Goal: Use online tool/utility

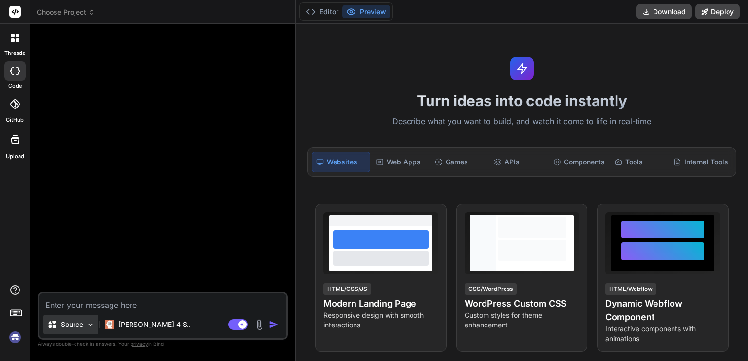
click at [80, 321] on p "Source" at bounding box center [72, 325] width 22 height 10
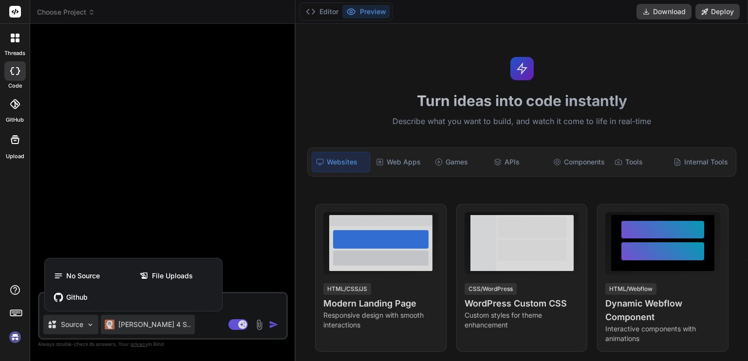
click at [113, 317] on div at bounding box center [374, 180] width 748 height 361
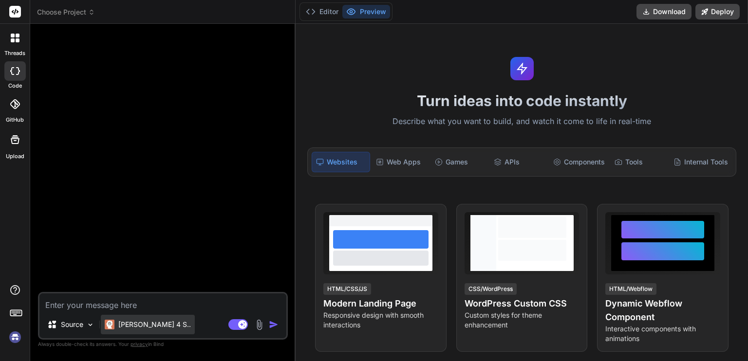
click at [134, 325] on p "[PERSON_NAME] 4 S.." at bounding box center [154, 325] width 73 height 10
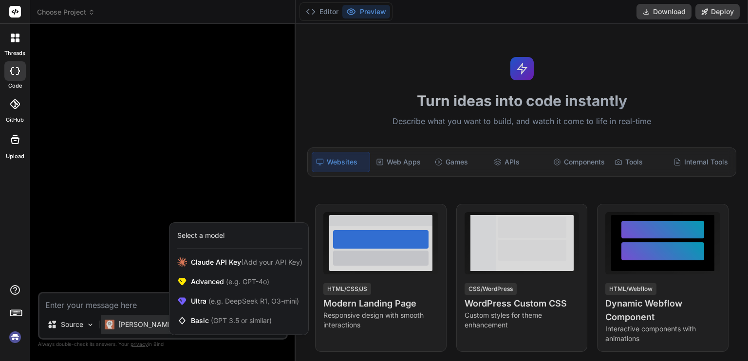
click at [139, 303] on div at bounding box center [374, 180] width 748 height 361
type textarea "x"
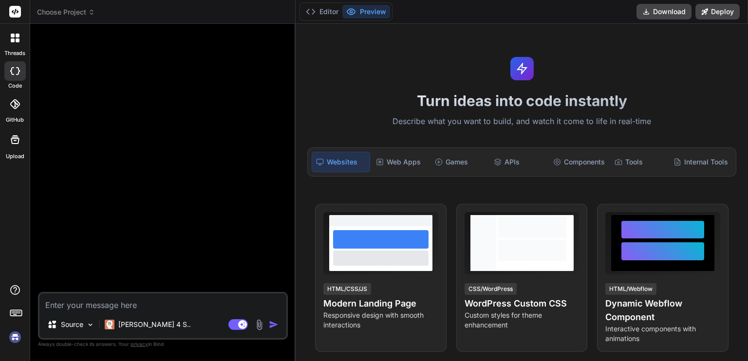
click at [138, 303] on textarea at bounding box center [162, 303] width 247 height 18
click at [380, 162] on rect at bounding box center [380, 162] width 2 height 2
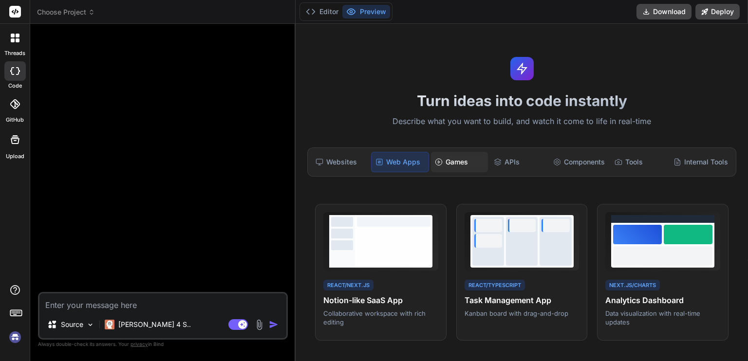
click at [447, 166] on div "Games" at bounding box center [459, 162] width 57 height 20
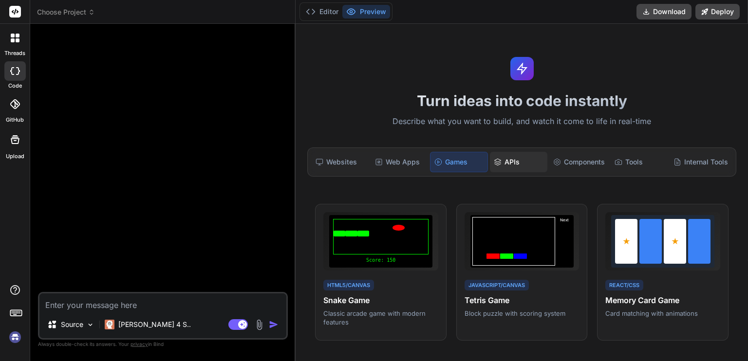
click at [495, 159] on icon at bounding box center [498, 160] width 6 height 3
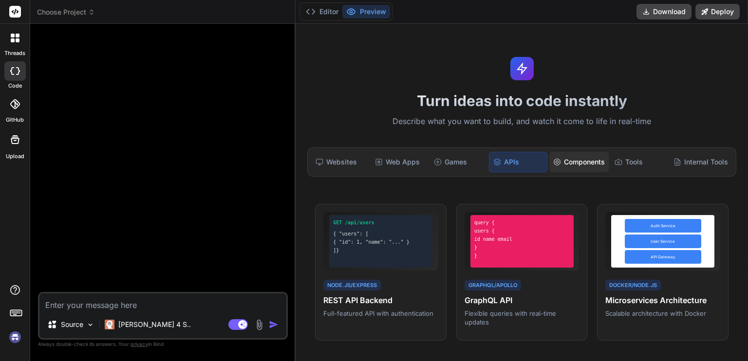
click at [569, 159] on div "Components" at bounding box center [578, 162] width 59 height 20
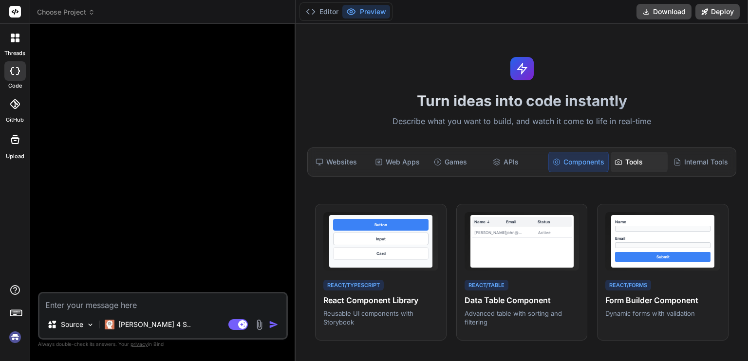
click at [611, 157] on div "Tools" at bounding box center [638, 162] width 57 height 20
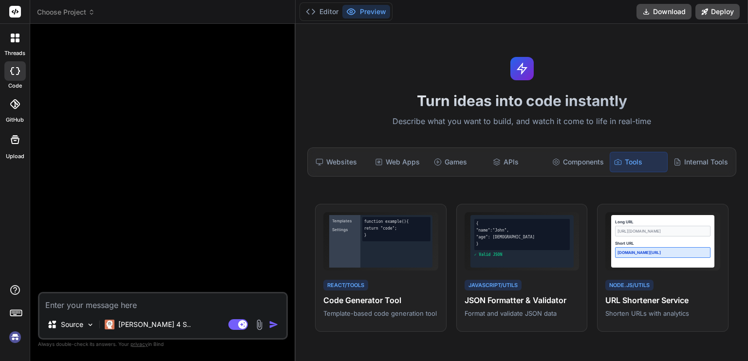
click at [6, 45] on div at bounding box center [15, 38] width 20 height 20
